Goal: Download file/media

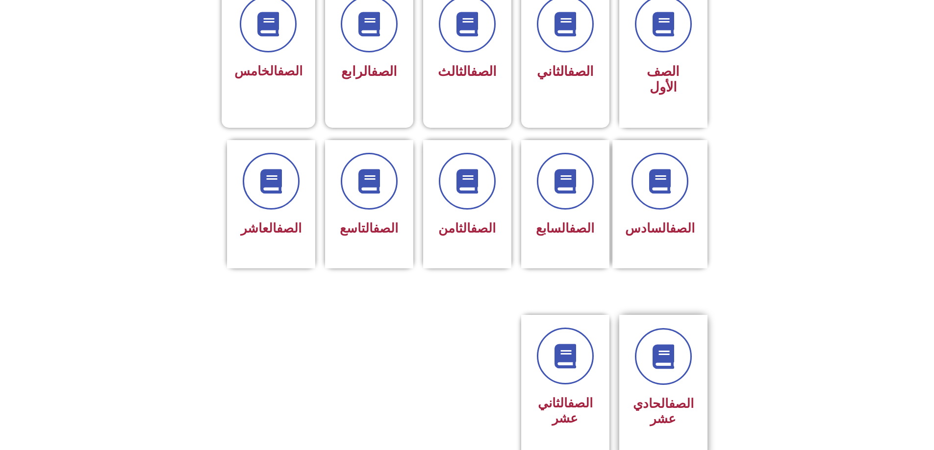
scroll to position [343, 0]
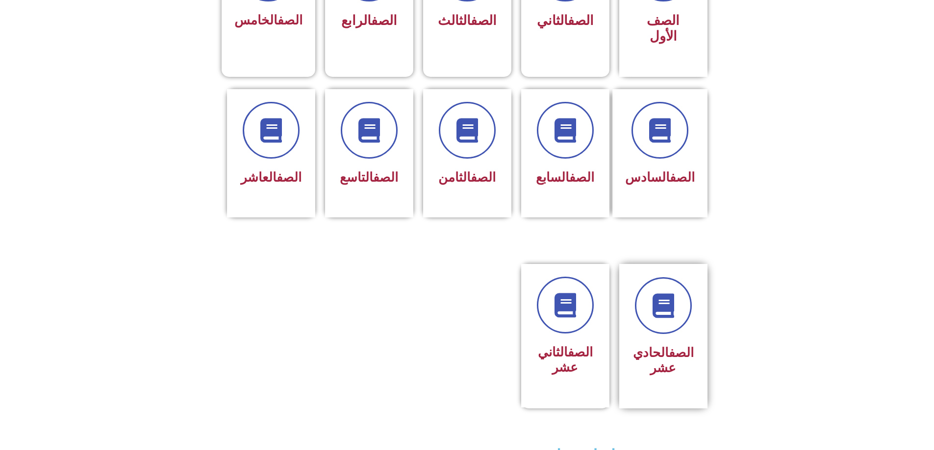
click at [658, 345] on h3 "الصف الحادي عشر" at bounding box center [663, 360] width 62 height 30
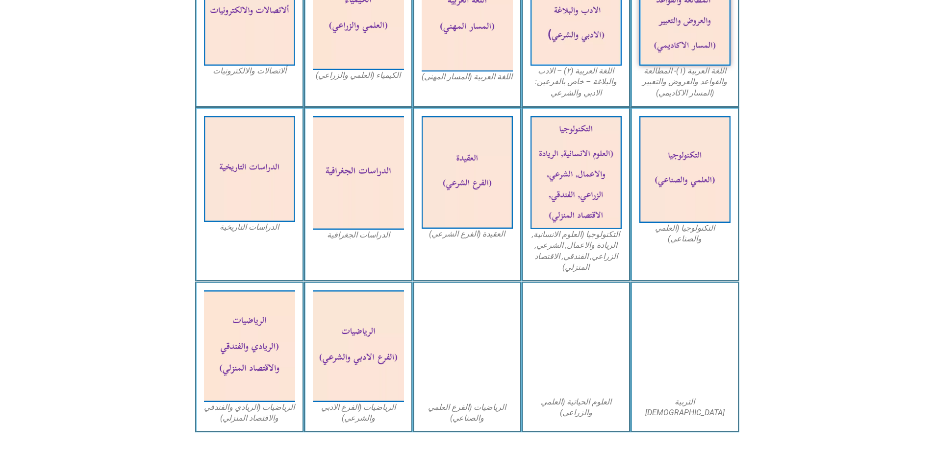
scroll to position [392, 0]
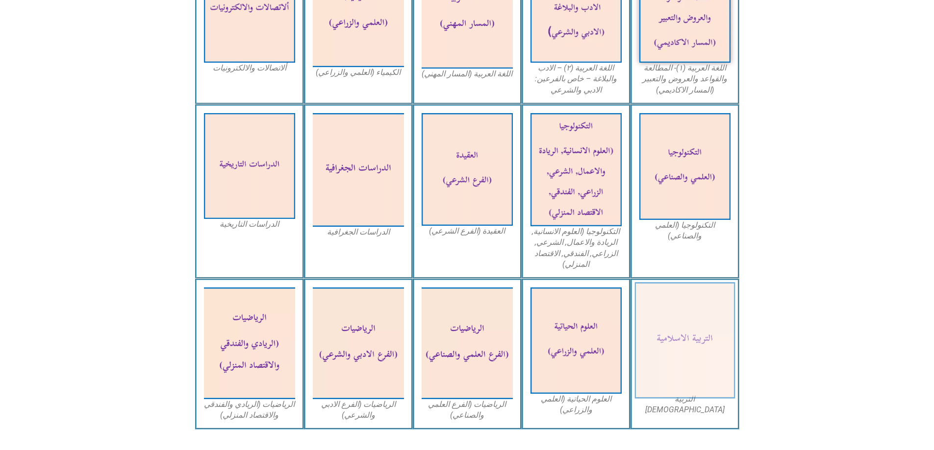
click at [696, 303] on img at bounding box center [684, 341] width 100 height 117
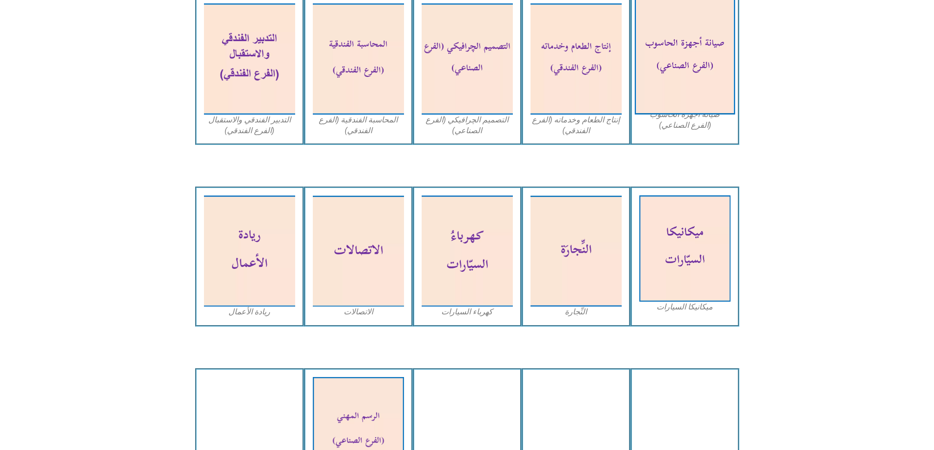
scroll to position [1074, 0]
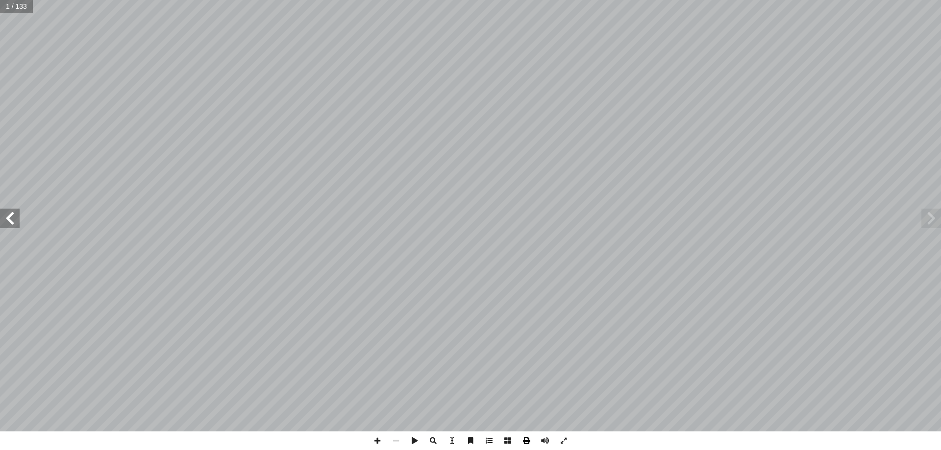
click at [528, 444] on span at bounding box center [526, 441] width 19 height 19
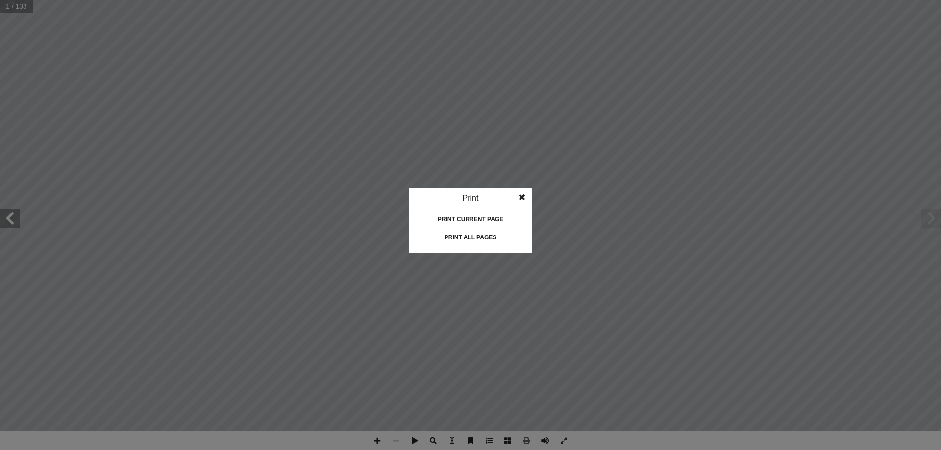
click at [463, 238] on div "Print all pages" at bounding box center [470, 238] width 98 height 16
